Goal: Task Accomplishment & Management: Use online tool/utility

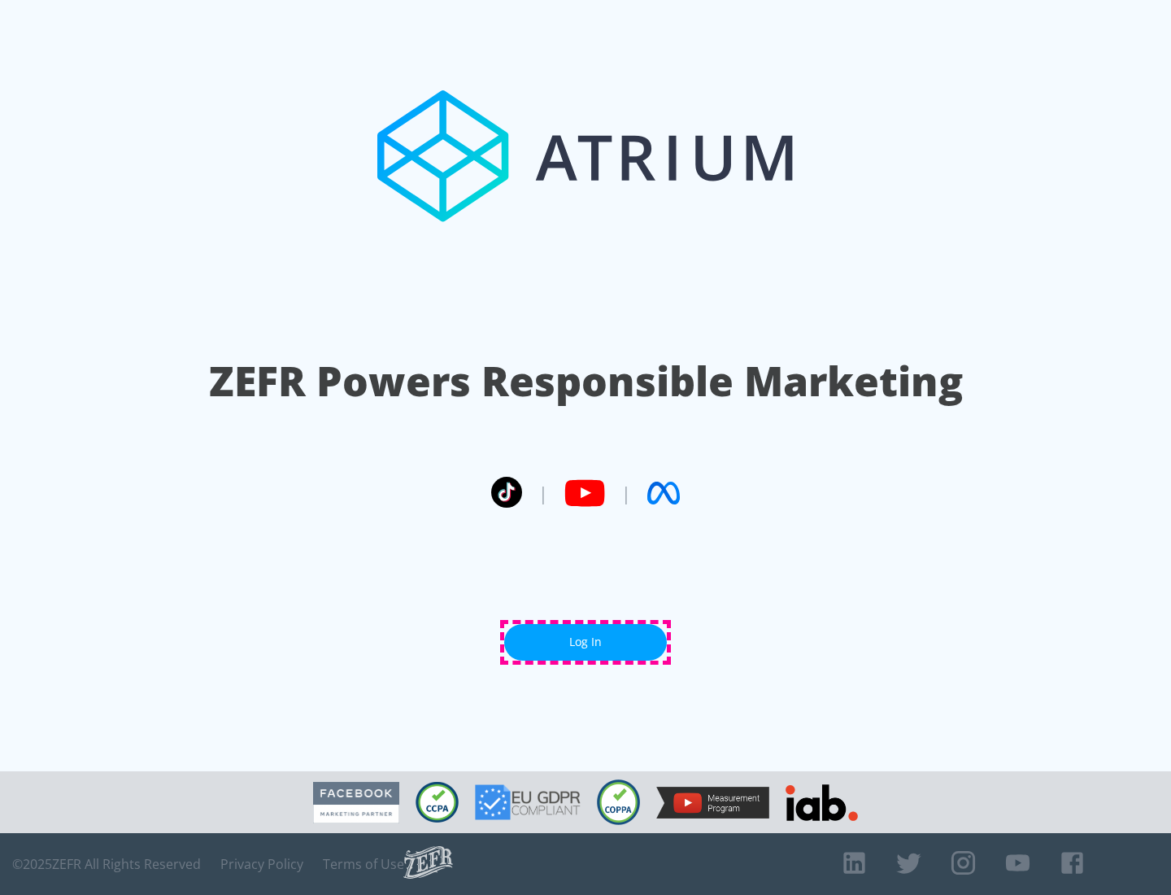
click at [586, 642] on link "Log In" at bounding box center [585, 642] width 163 height 37
